Goal: Task Accomplishment & Management: Manage account settings

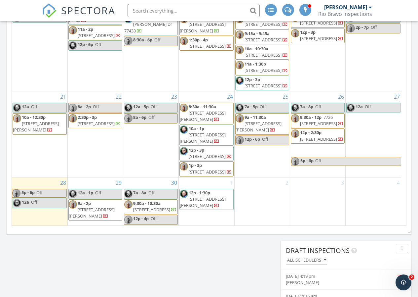
scroll to position [165, 0]
click at [155, 189] on link "7a - 8a Off" at bounding box center [151, 193] width 54 height 10
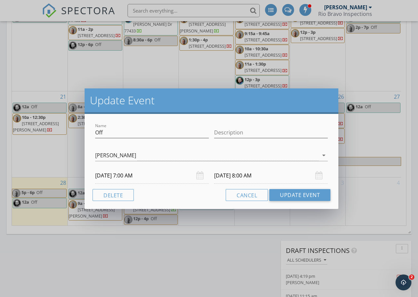
click at [260, 176] on input "[DATE] 8:00 AM" at bounding box center [271, 175] width 114 height 16
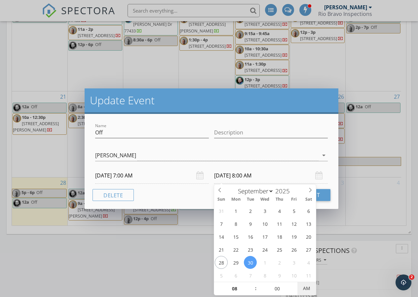
type input "[DATE] 8:00 PM"
click at [313, 288] on span "PM" at bounding box center [307, 287] width 18 height 13
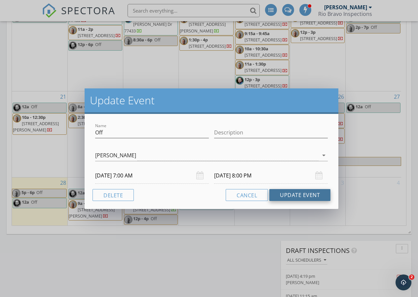
click at [323, 194] on button "Update Event" at bounding box center [299, 195] width 61 height 12
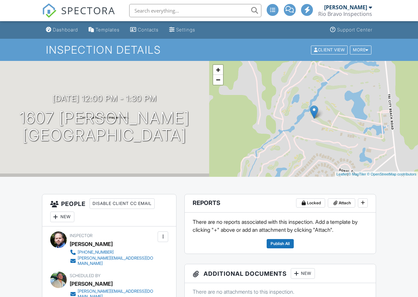
click at [218, 86] on div "+ − Leaflet | © MapTiler © OpenStreetMap contributors" at bounding box center [313, 119] width 209 height 116
click at [219, 83] on link "−" at bounding box center [218, 80] width 10 height 10
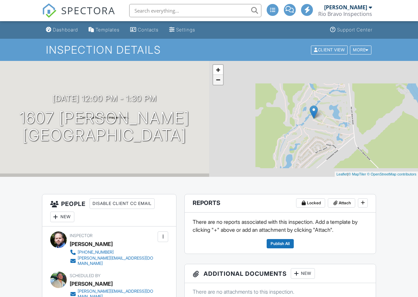
click at [219, 83] on link "−" at bounding box center [218, 80] width 10 height 10
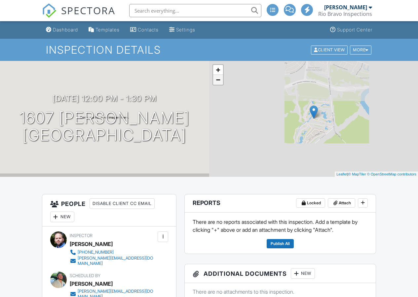
click at [219, 83] on link "−" at bounding box center [218, 80] width 10 height 10
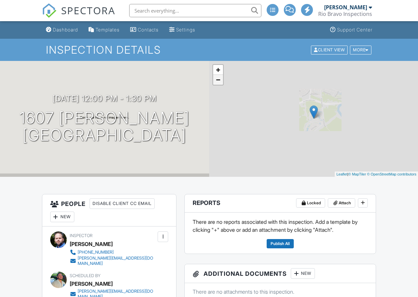
click at [219, 83] on link "−" at bounding box center [218, 80] width 10 height 10
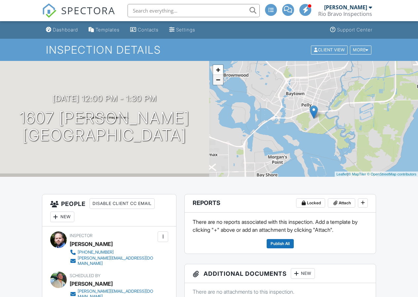
click at [220, 78] on link "−" at bounding box center [218, 80] width 10 height 10
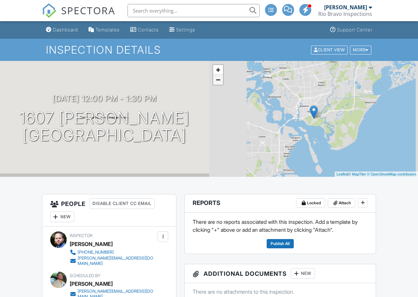
click at [220, 78] on link "−" at bounding box center [218, 80] width 10 height 10
